Goal: Navigation & Orientation: Find specific page/section

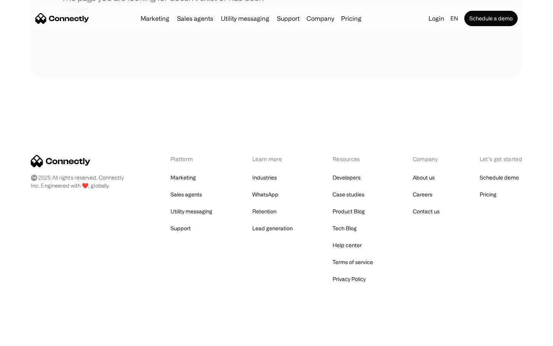
scroll to position [140, 0]
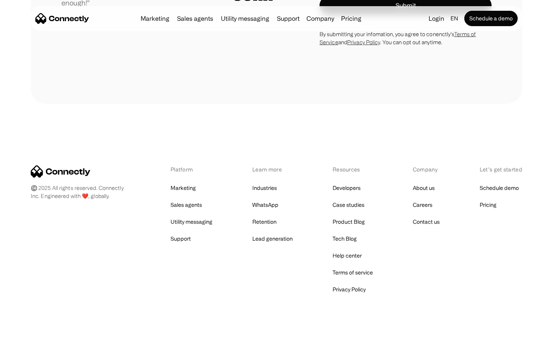
scroll to position [2139, 0]
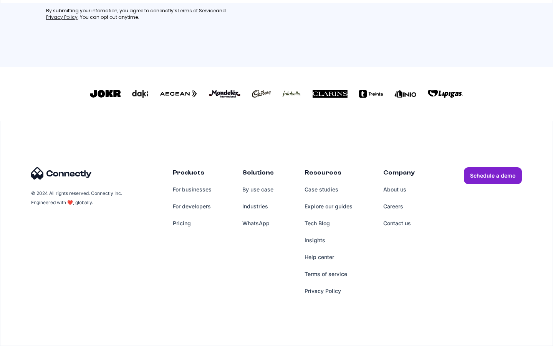
scroll to position [337, 0]
